Goal: Transaction & Acquisition: Purchase product/service

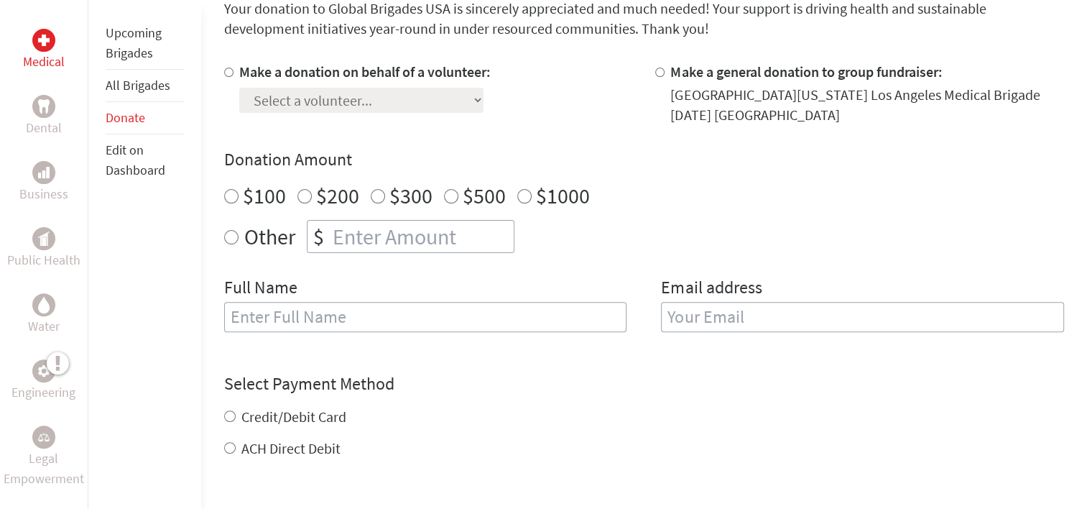
scroll to position [431, 0]
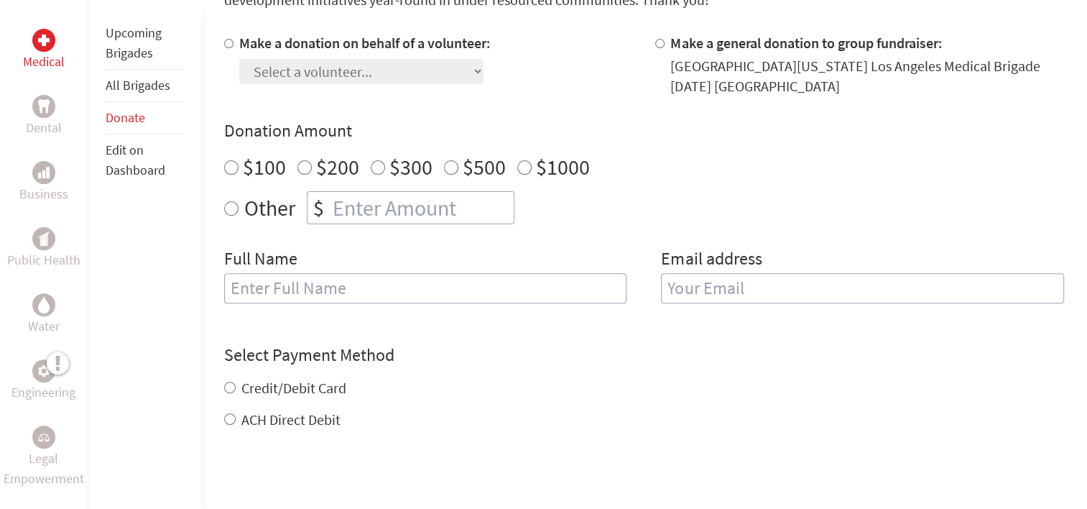
click at [230, 47] on input "Make a donation on behalf of a volunteer:" at bounding box center [228, 43] width 9 height 9
radio input "true"
click at [681, 383] on div "Credit/Debit Card" at bounding box center [644, 388] width 840 height 20
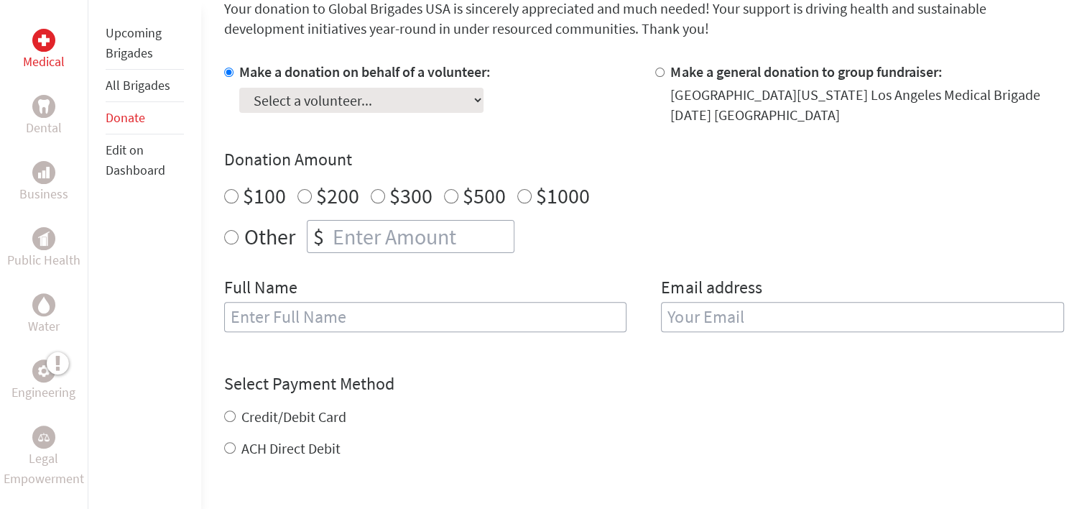
click at [321, 95] on select "Select a volunteer... Adrian Huang Alex Campbell alexis lujan Annica Manglona A…" at bounding box center [361, 100] width 244 height 25
select select "DC28C9E0-319D-11EE-850A-42010A8A0021"
click at [239, 88] on select "Select a volunteer... Adrian Huang Alex Campbell alexis lujan Annica Manglona A…" at bounding box center [361, 100] width 244 height 25
click at [687, 167] on h4 "Donation Amount" at bounding box center [644, 159] width 840 height 23
click at [300, 198] on input "$200" at bounding box center [304, 196] width 14 height 14
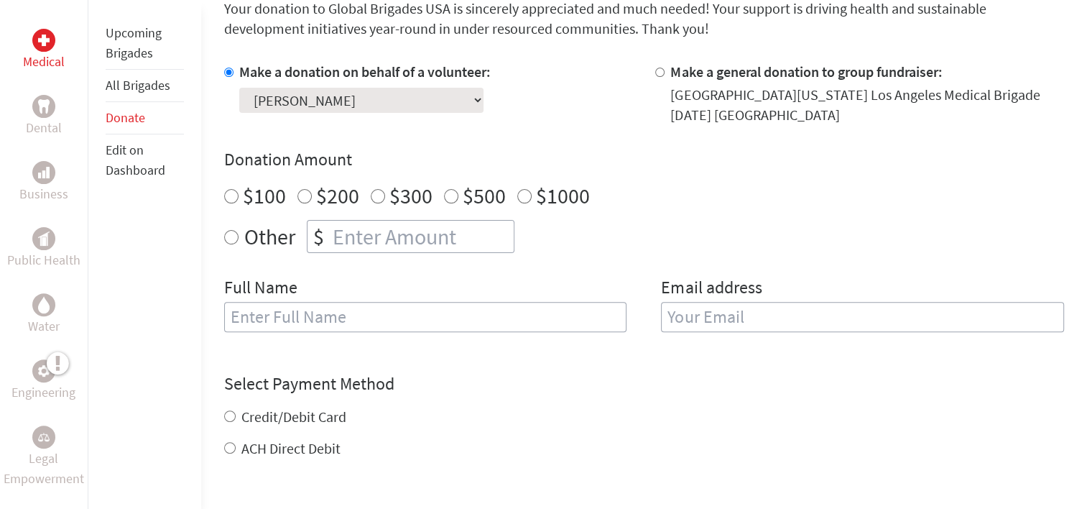
radio input "true"
click at [394, 323] on input "text" at bounding box center [425, 317] width 403 height 30
type input "jorge savillon"
click at [733, 311] on input "email" at bounding box center [862, 317] width 403 height 30
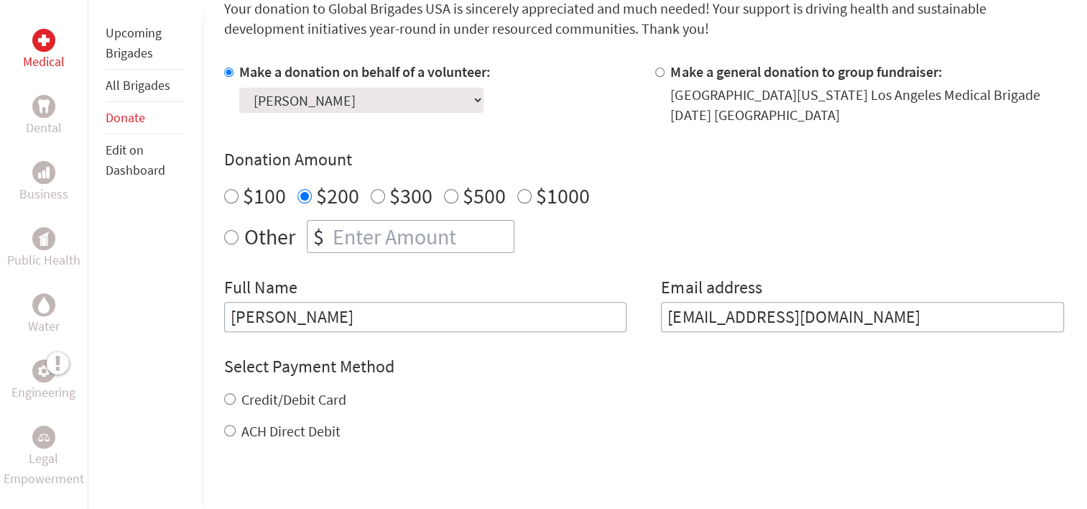
click at [771, 392] on div "Select Payment Method NOTE: American Express is not accepted. Please proceed no…" at bounding box center [644, 398] width 840 height 86
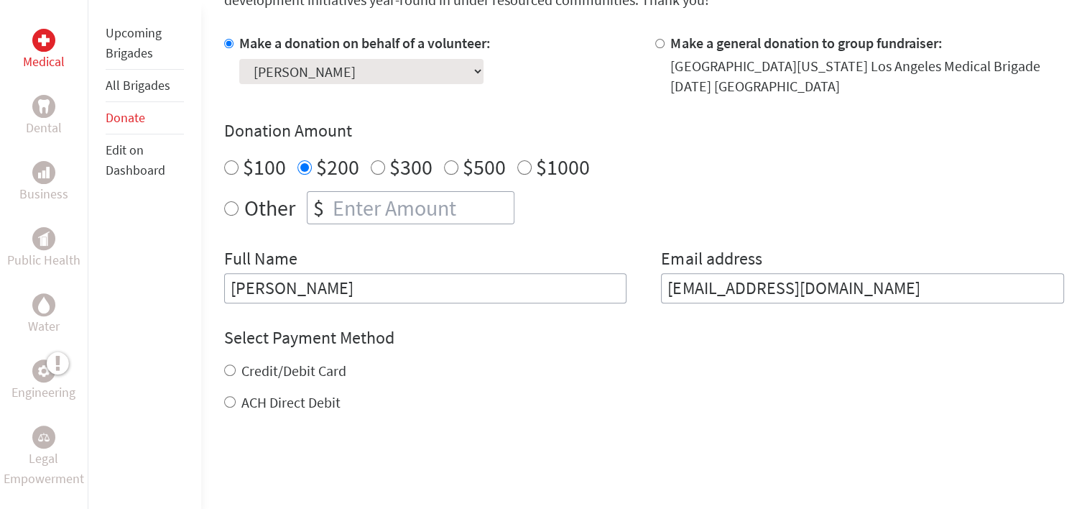
click at [886, 290] on input "spomalle@go.olemiss.edu" at bounding box center [862, 288] width 403 height 30
type input "s"
click at [624, 379] on div "Credit/Debit Card" at bounding box center [644, 371] width 840 height 20
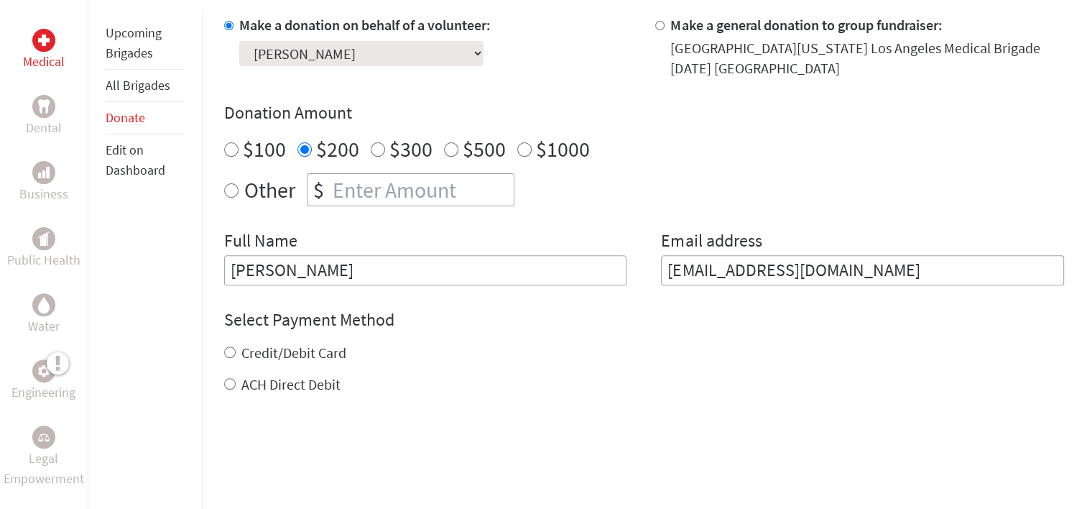
scroll to position [460, 0]
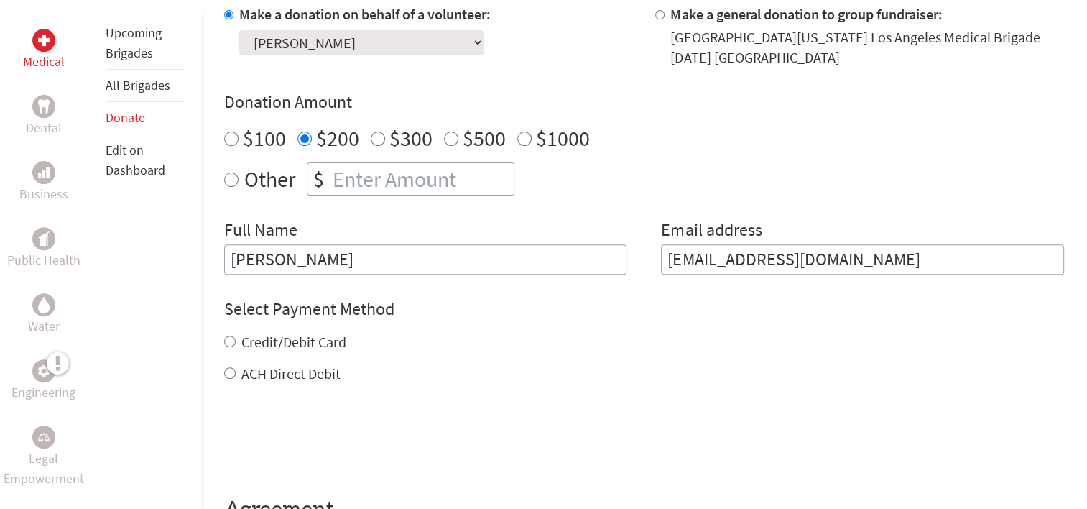
click at [925, 273] on input "spomalle@go.olemiss.edu" at bounding box center [862, 259] width 403 height 30
type input "s"
type input "asdrubal@gmail.org"
click at [312, 348] on label "Credit/Debit Card" at bounding box center [293, 342] width 105 height 18
click at [236, 347] on input "Credit/Debit Card" at bounding box center [229, 340] width 11 height 11
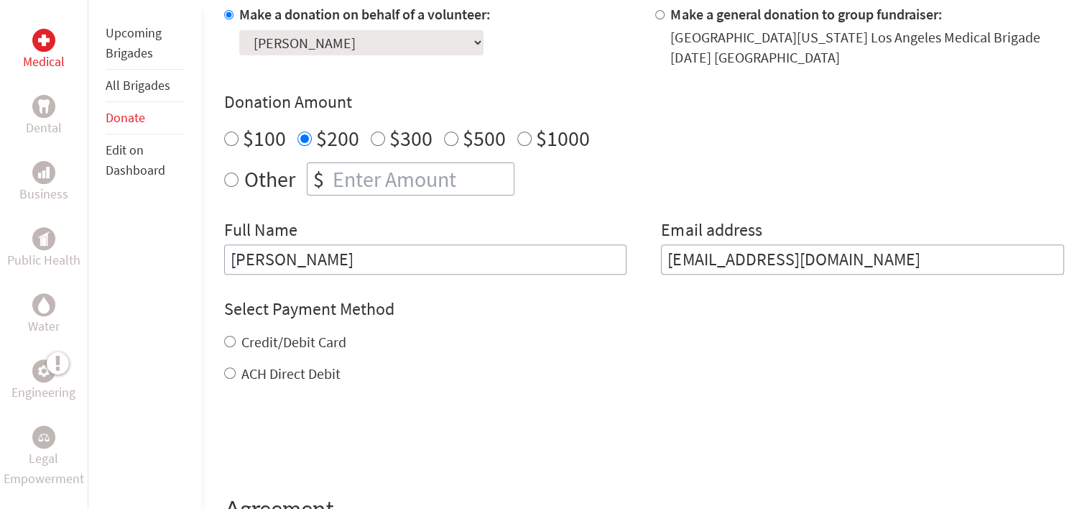
radio input "true"
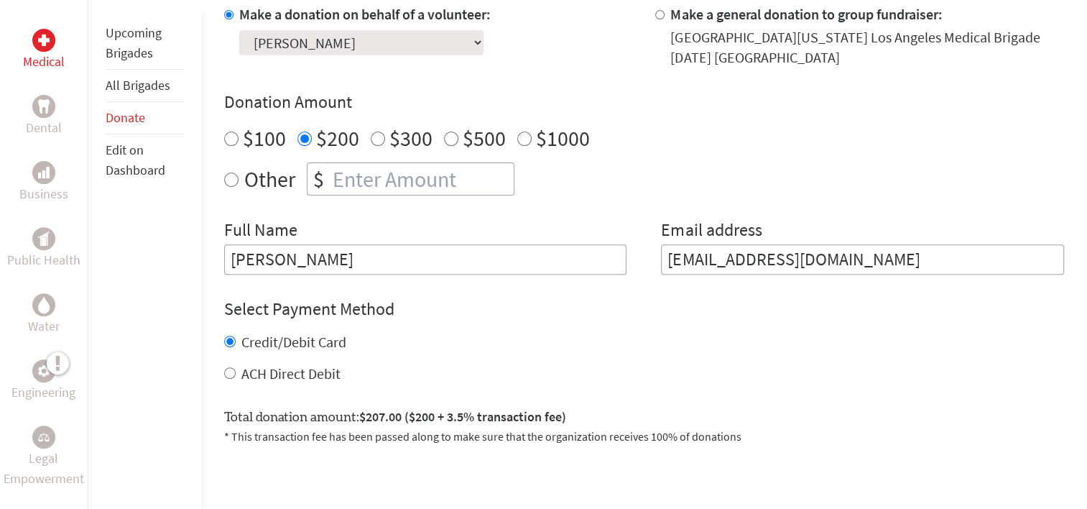
click at [578, 345] on div "Credit/Debit Card" at bounding box center [644, 342] width 840 height 20
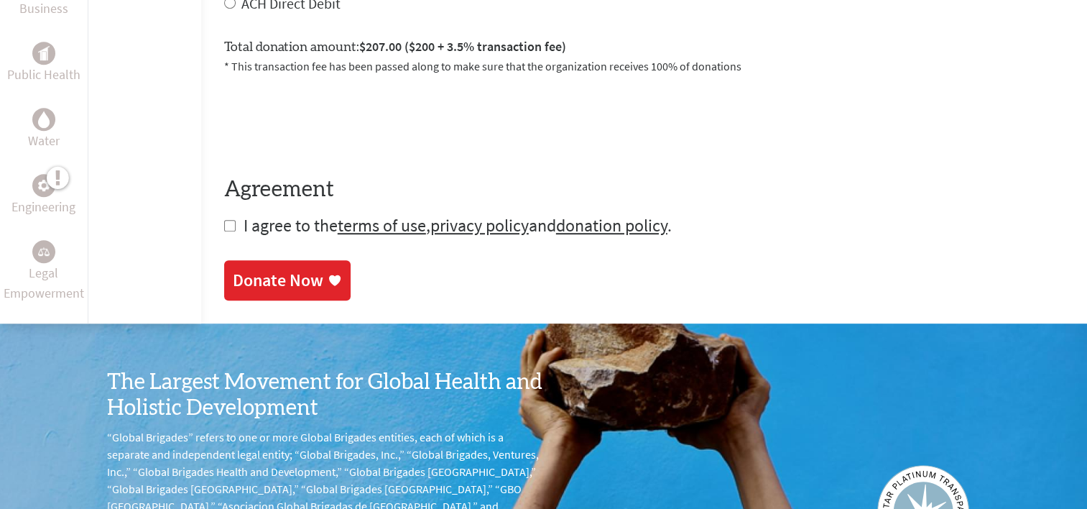
scroll to position [833, 0]
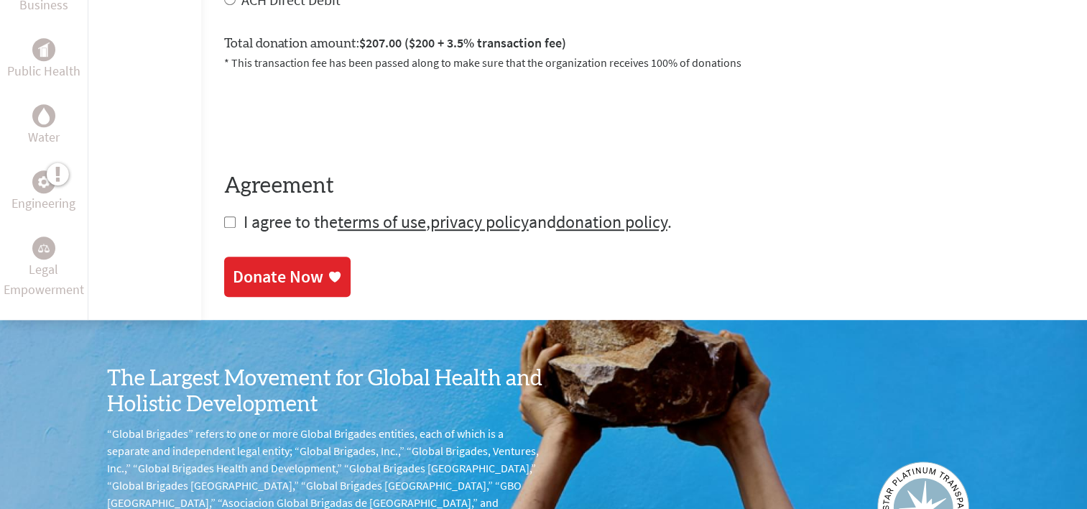
click at [224, 222] on input "checkbox" at bounding box center [229, 221] width 11 height 11
checkbox input "true"
click at [339, 270] on div "Donate Now" at bounding box center [287, 278] width 109 height 23
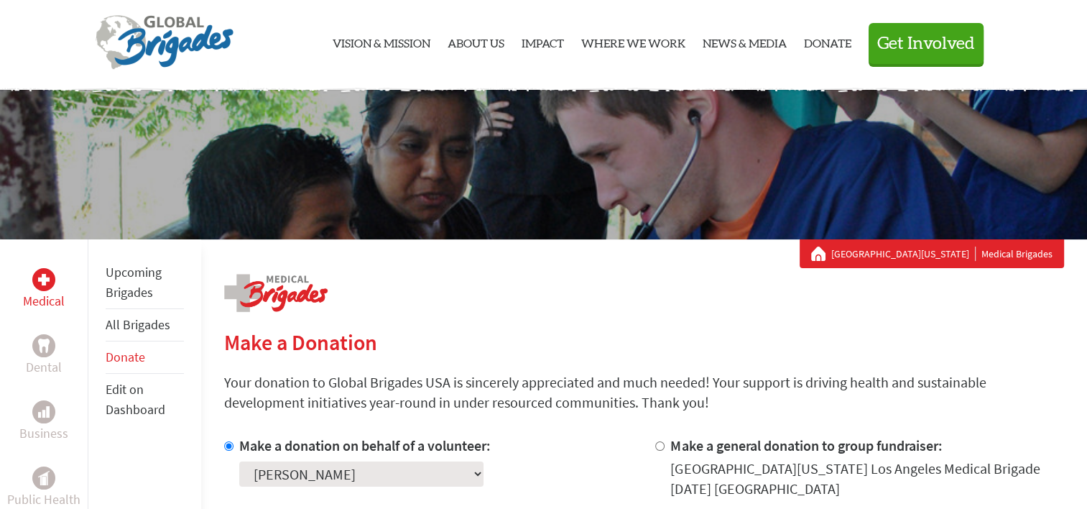
scroll to position [49, 0]
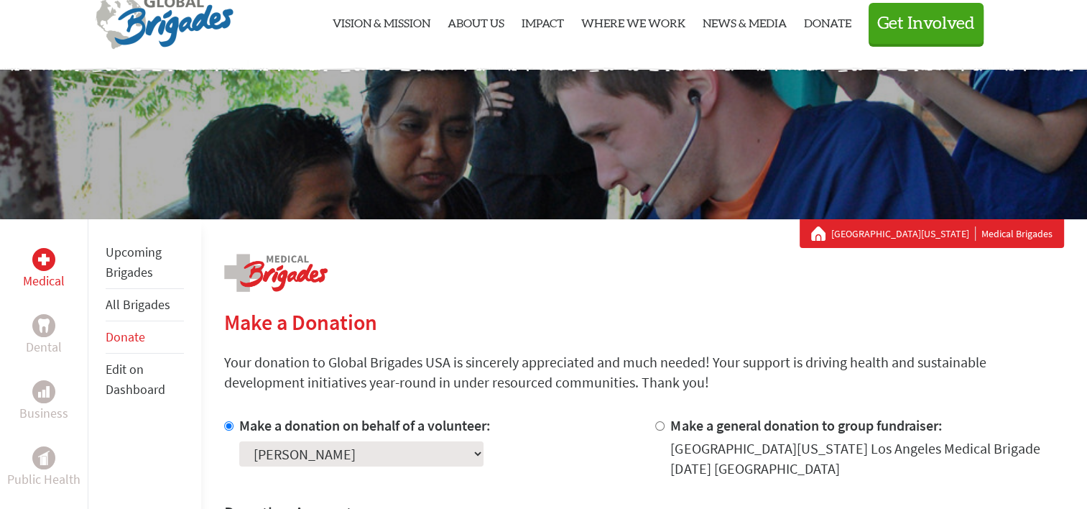
scroll to position [833, 0]
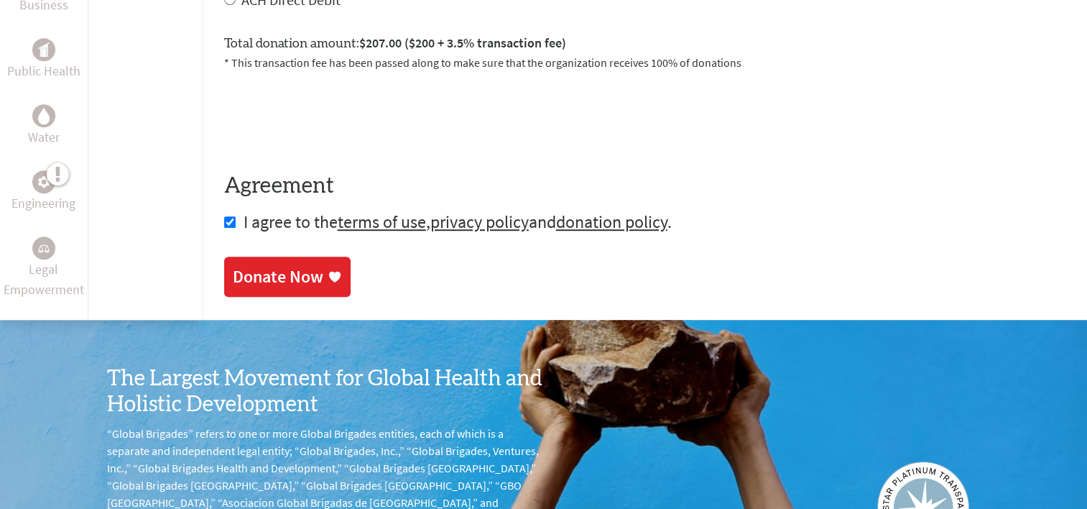
click at [877, 273] on div "Donate Now" at bounding box center [644, 276] width 840 height 40
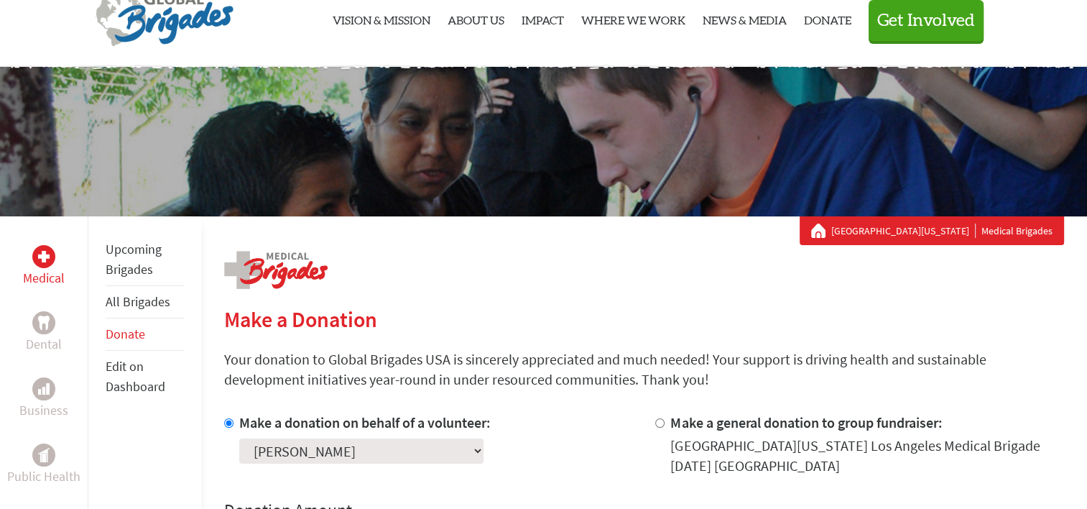
scroll to position [29, 0]
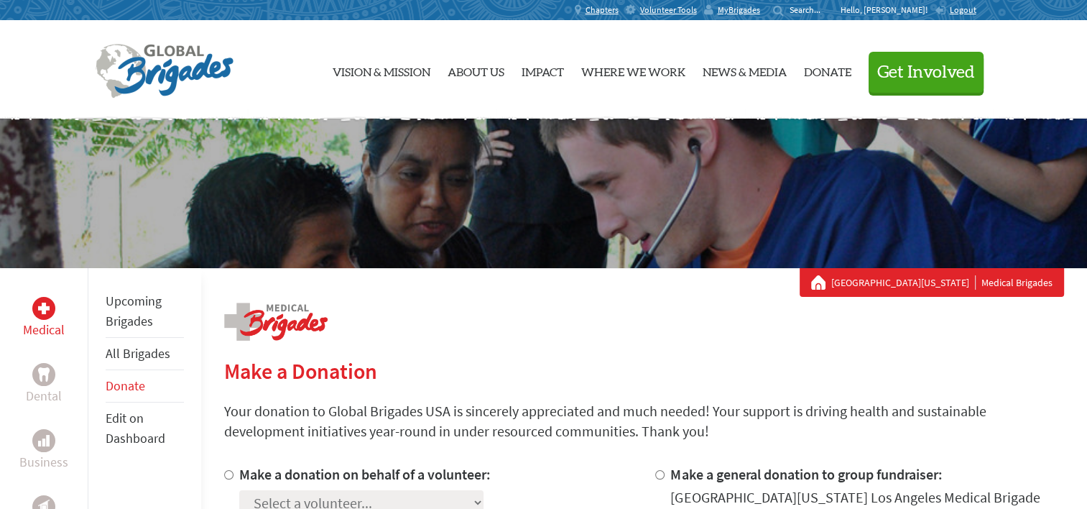
click at [403, 363] on h2 "Make a Donation" at bounding box center [644, 371] width 840 height 26
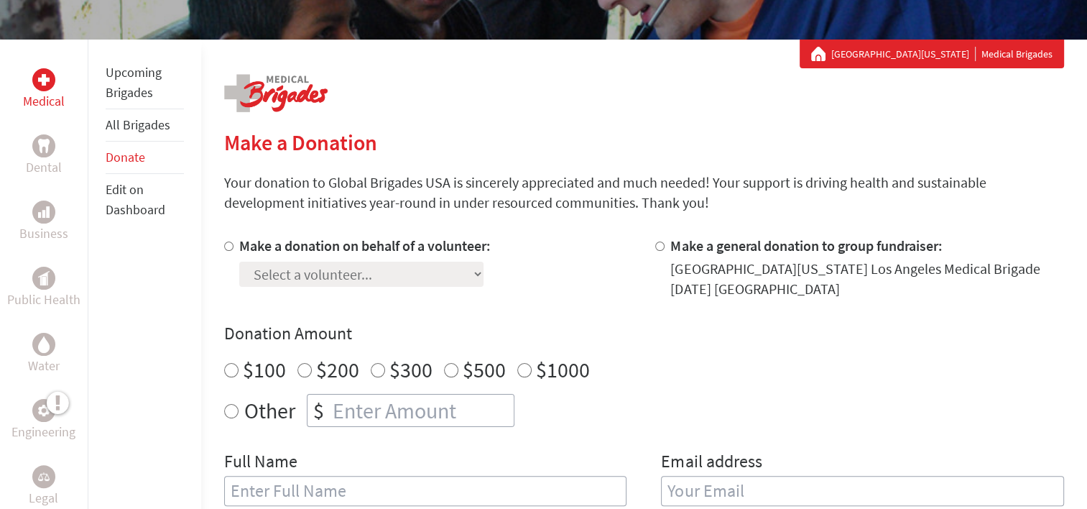
scroll to position [230, 0]
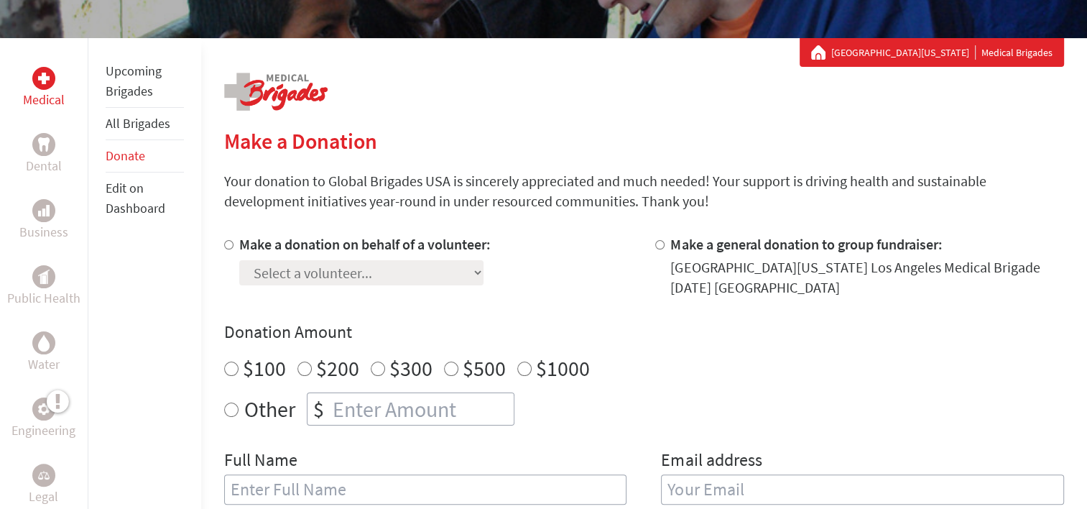
click at [555, 277] on div "Make a donation on behalf of a volunteer: Select a volunteer... Adrian Huang Al…" at bounding box center [428, 265] width 409 height 63
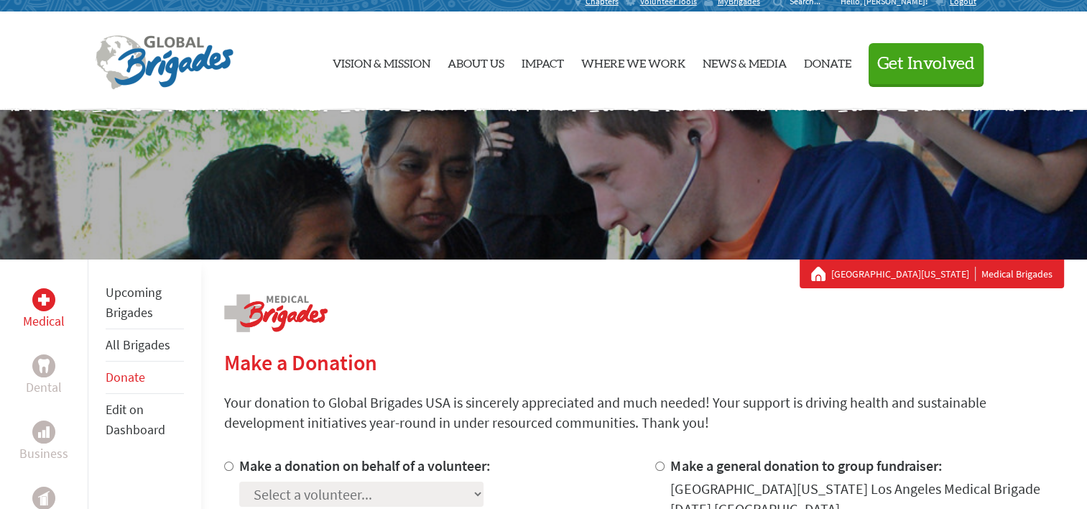
scroll to position [0, 0]
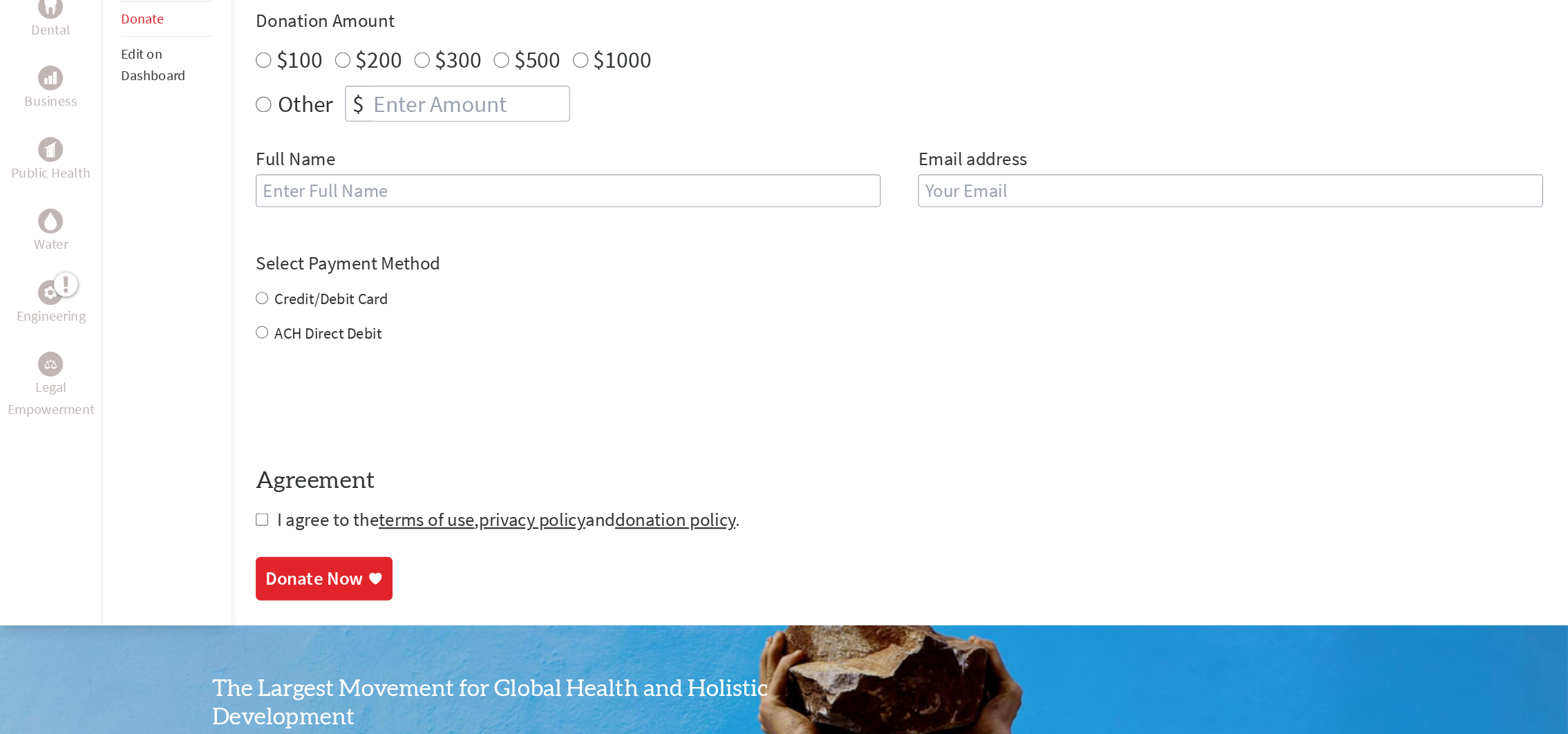
scroll to position [478, 0]
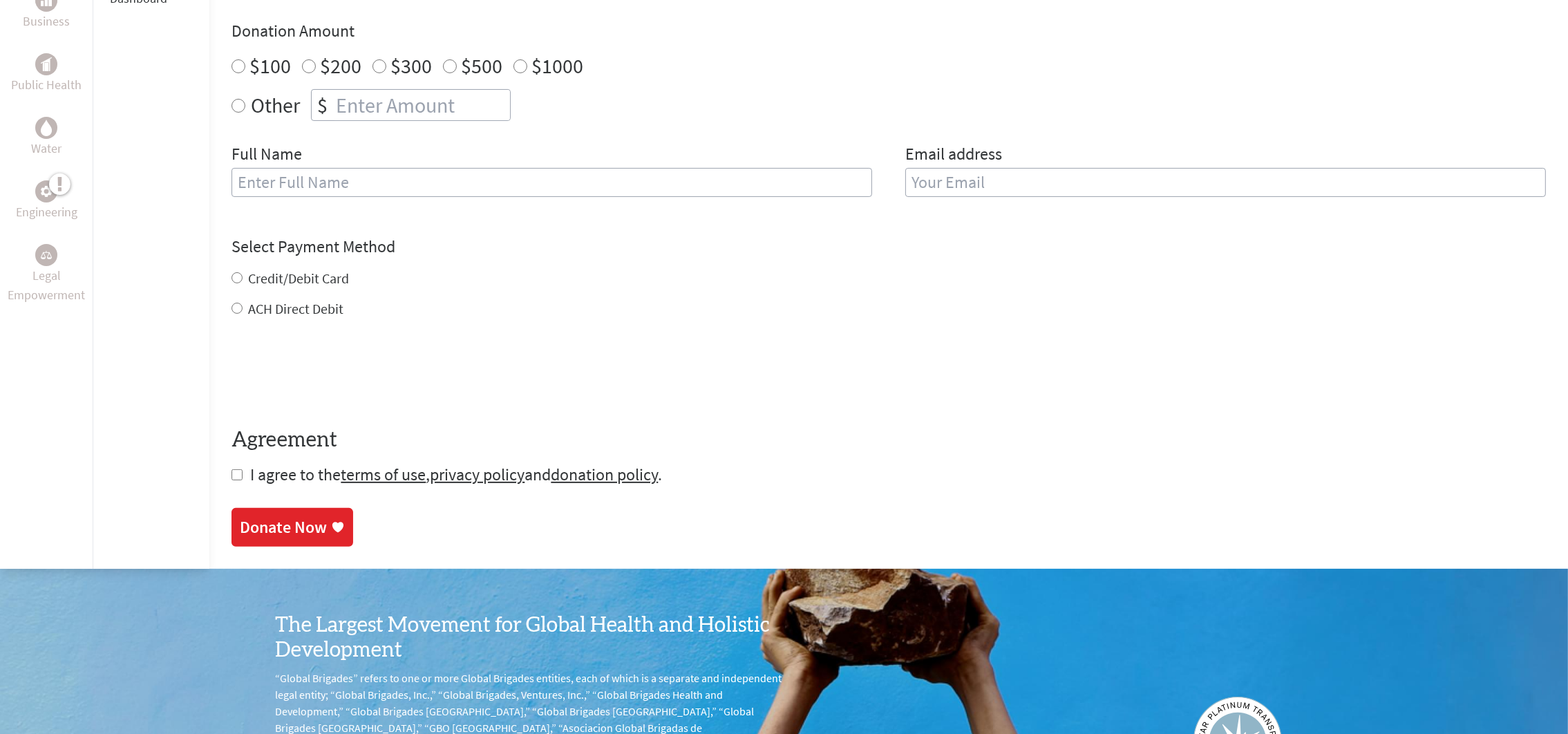
drag, startPoint x: 870, startPoint y: 0, endPoint x: 1001, endPoint y: 380, distance: 401.9
click at [1001, 380] on div at bounding box center [889, 373] width 1314 height 54
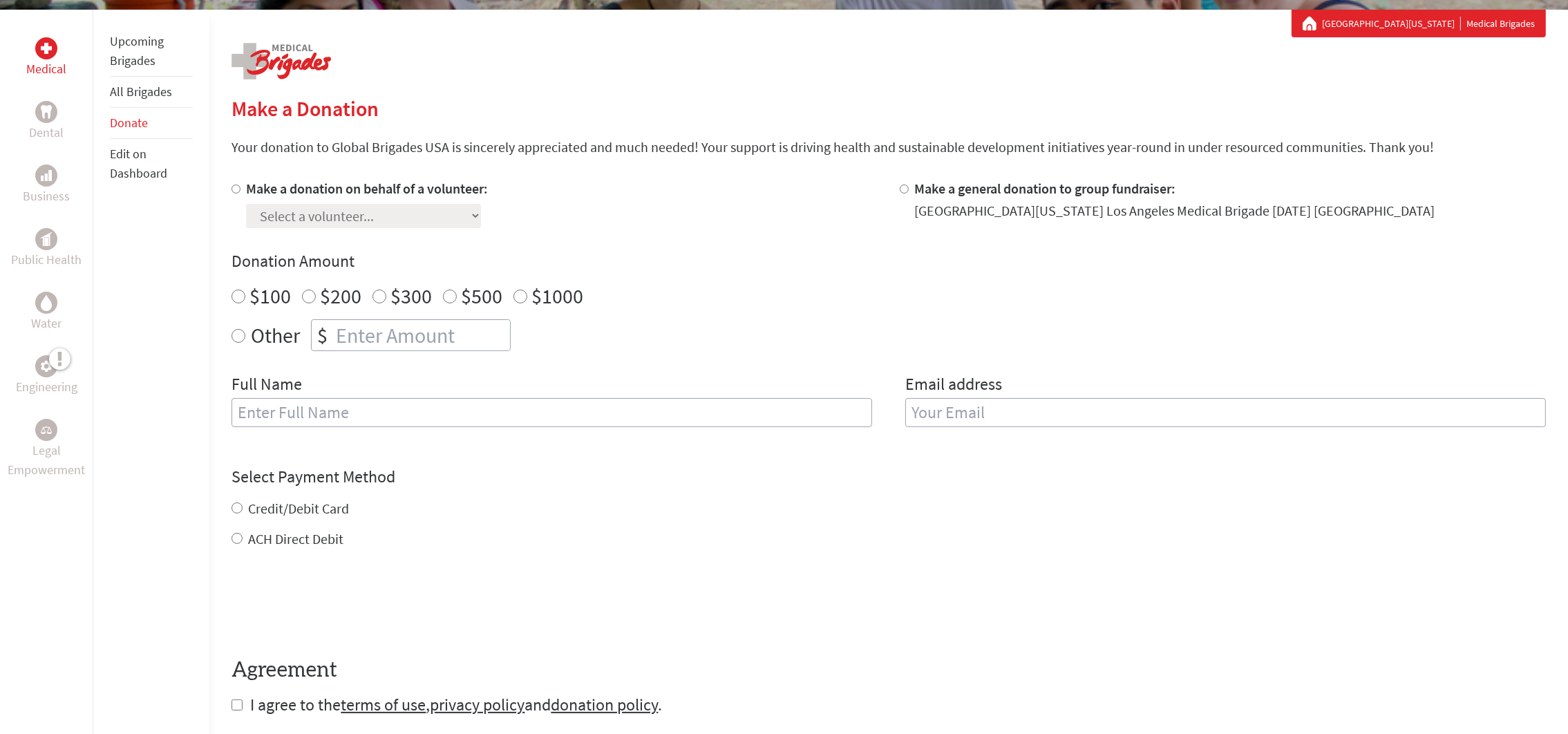
scroll to position [290, 0]
